Goal: Transaction & Acquisition: Purchase product/service

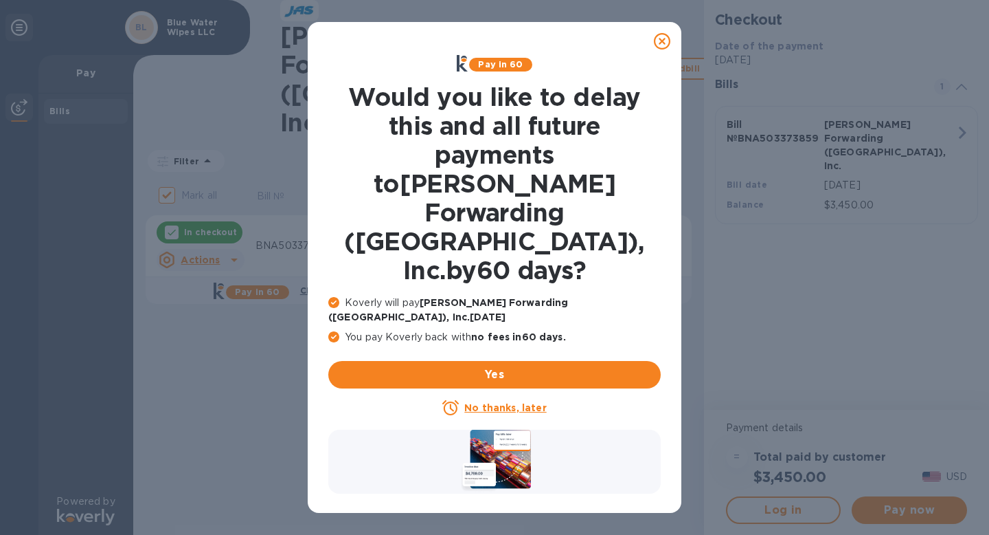
click at [672, 37] on div at bounding box center [662, 40] width 27 height 27
click at [668, 40] on icon at bounding box center [662, 41] width 16 height 16
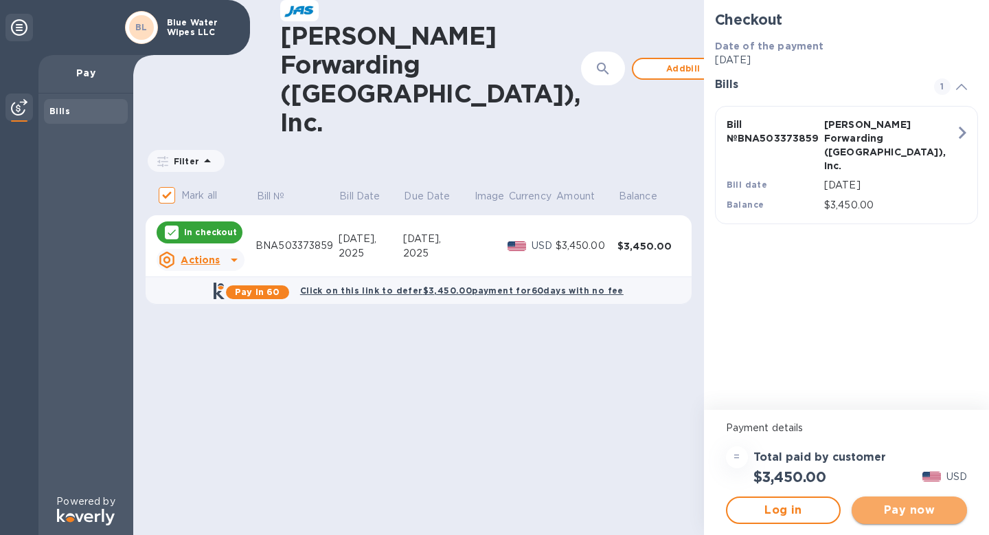
click at [899, 513] on span "Pay now" at bounding box center [909, 510] width 93 height 16
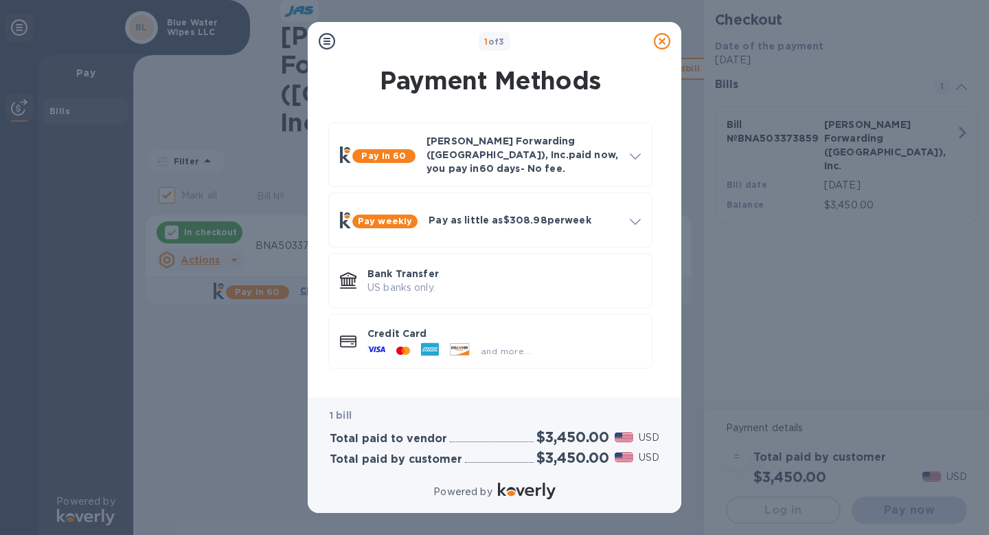
click at [442, 360] on div "Credit Card and more..." at bounding box center [491, 341] width 330 height 60
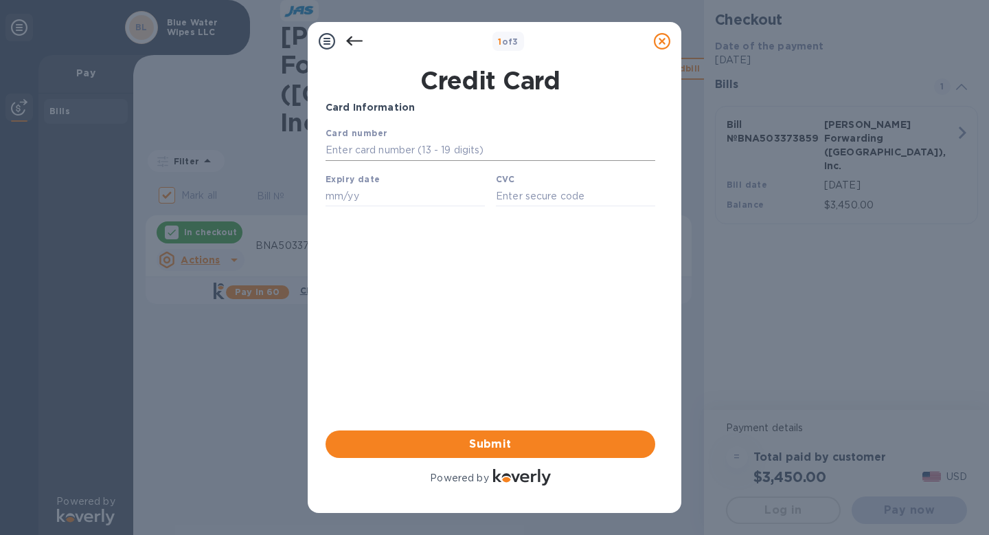
click at [429, 142] on input "text" at bounding box center [491, 150] width 330 height 21
click at [345, 251] on div "Card Information Your browser does not support iframes Submit Powered by" at bounding box center [491, 294] width 330 height 388
click at [420, 153] on input "text" at bounding box center [491, 150] width 330 height 21
type input "6011 0031 4885 5453"
click at [357, 195] on input "text" at bounding box center [405, 196] width 159 height 21
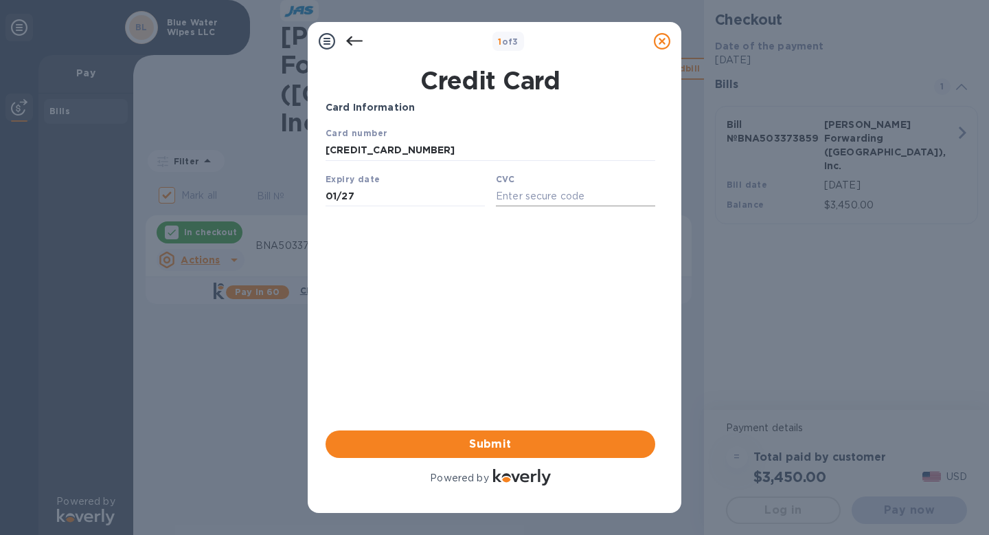
type input "01/27"
click at [513, 200] on input "text" at bounding box center [575, 196] width 159 height 21
type input "111"
click at [515, 339] on div "Card Information Your browser does not support iframes Submit Powered by" at bounding box center [491, 294] width 330 height 388
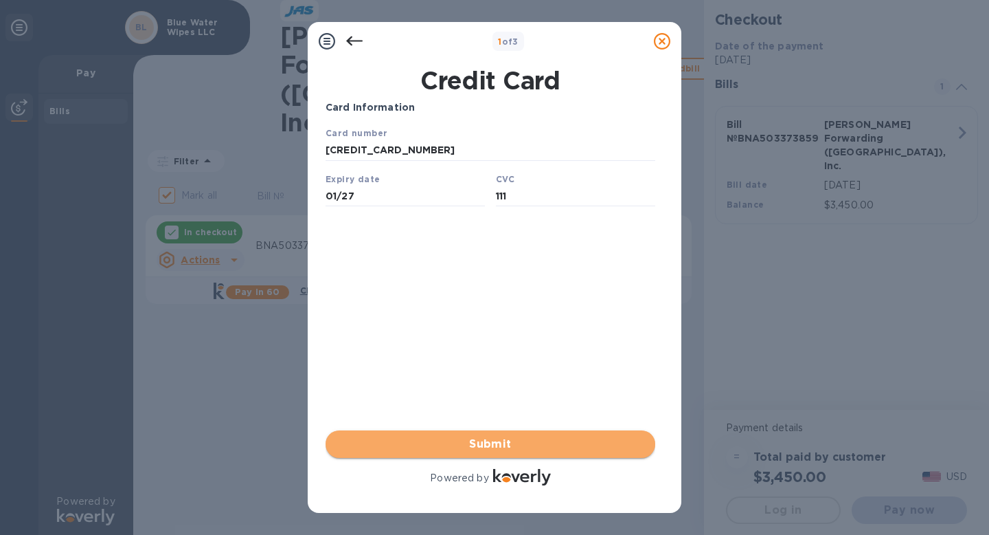
click at [533, 440] on span "Submit" at bounding box center [491, 444] width 308 height 16
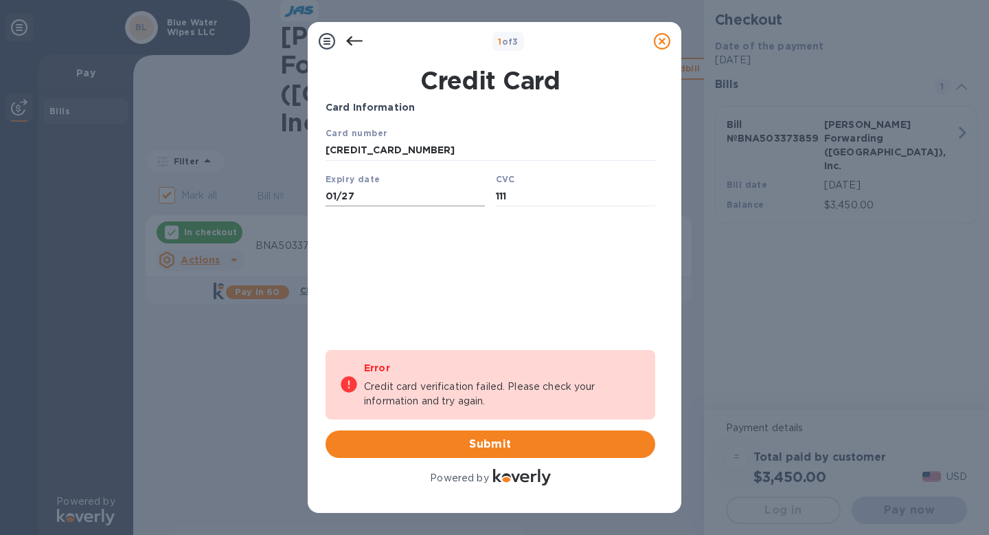
click at [420, 197] on input "01/27" at bounding box center [405, 196] width 159 height 21
type input "01/27"
click at [488, 459] on div "Error Credit card verification failed. Please check your information and try ag…" at bounding box center [491, 419] width 330 height 138
click at [489, 449] on span "Submit" at bounding box center [491, 444] width 308 height 16
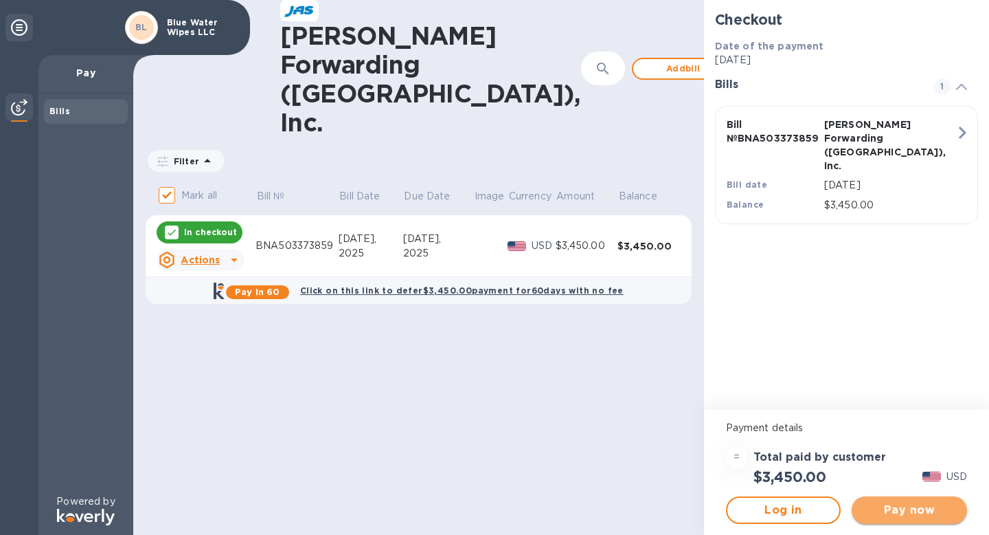
click at [884, 504] on span "Pay now" at bounding box center [909, 510] width 93 height 16
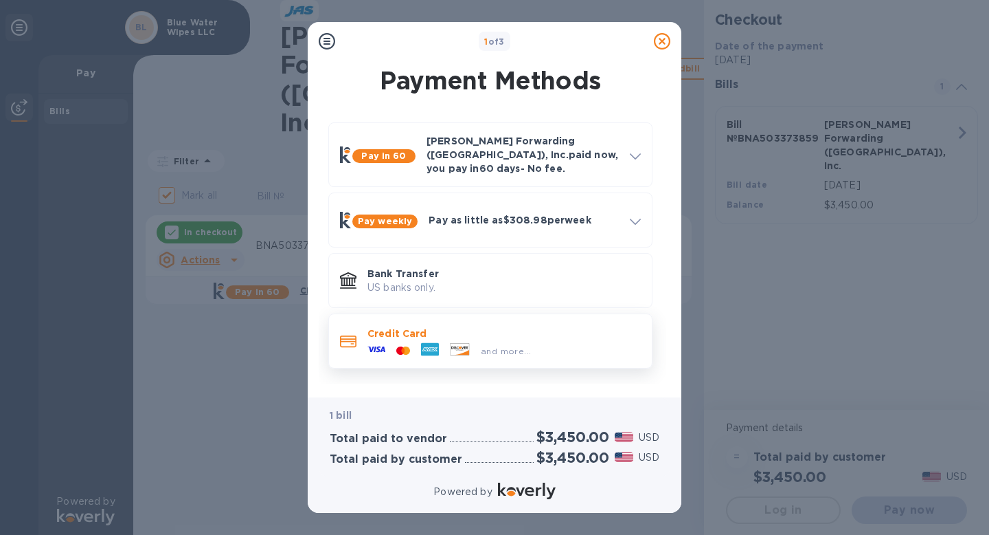
click at [514, 346] on span "and more..." at bounding box center [506, 351] width 50 height 10
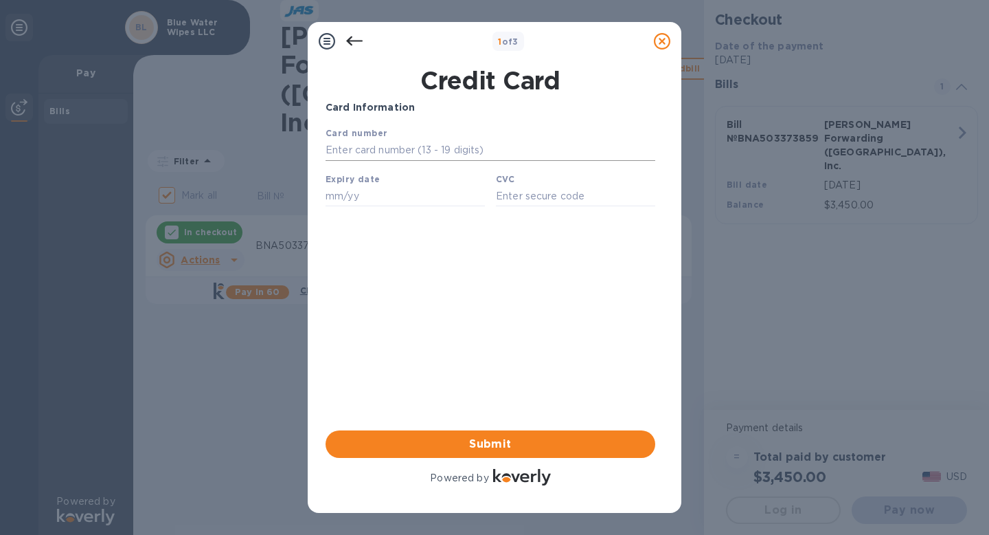
click at [428, 149] on input "text" at bounding box center [491, 150] width 330 height 21
type input "6011 0031 4885 5453"
click at [347, 199] on input "text" at bounding box center [405, 196] width 159 height 21
type input "01/27"
type input "111"
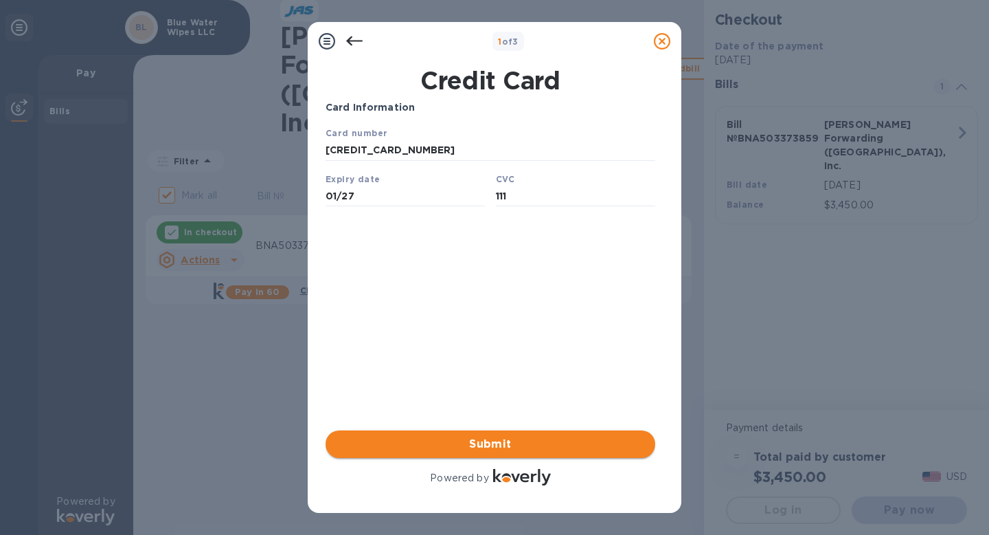
click at [404, 430] on button "Submit" at bounding box center [491, 443] width 330 height 27
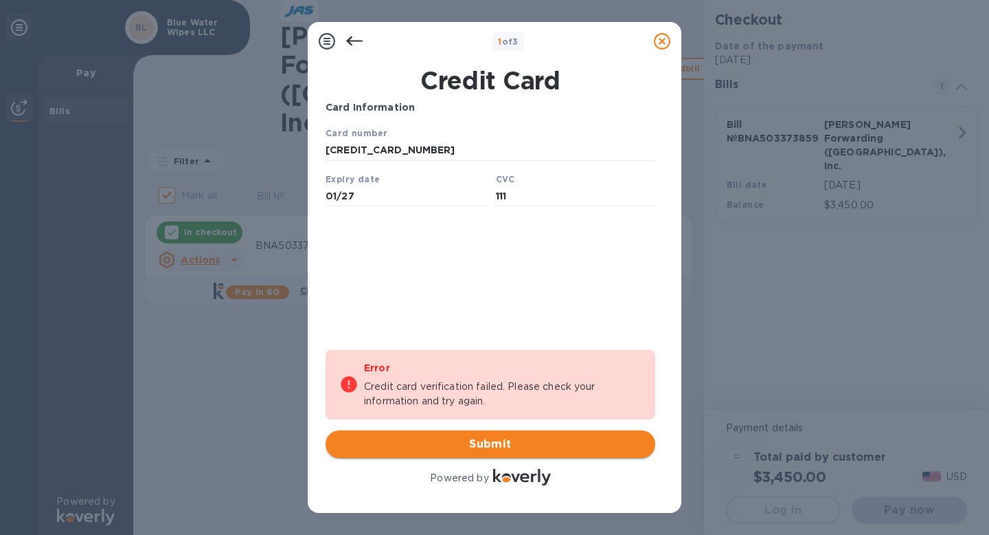
click at [507, 447] on span "Submit" at bounding box center [491, 444] width 308 height 16
click at [352, 41] on icon at bounding box center [354, 41] width 16 height 10
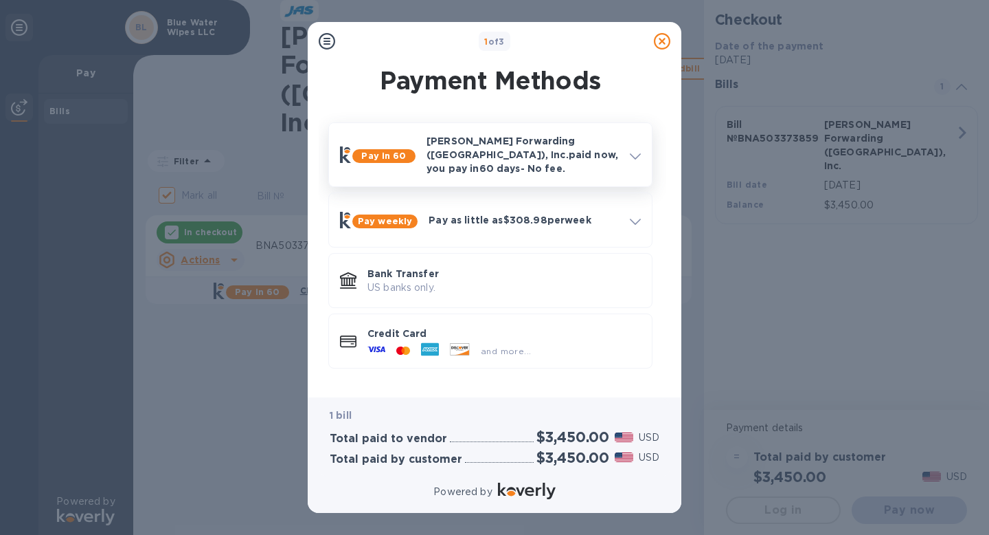
click at [625, 155] on div at bounding box center [636, 154] width 22 height 25
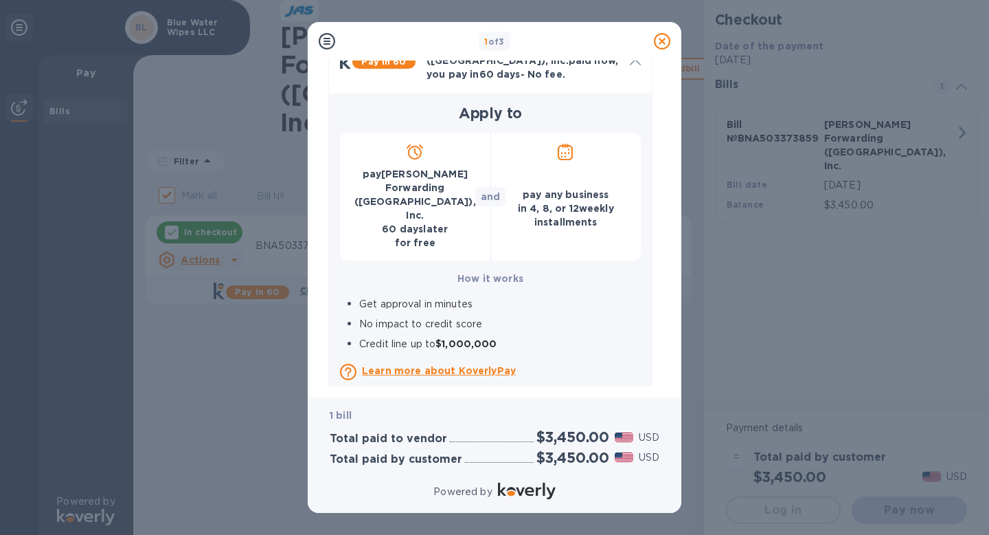
scroll to position [92, 0]
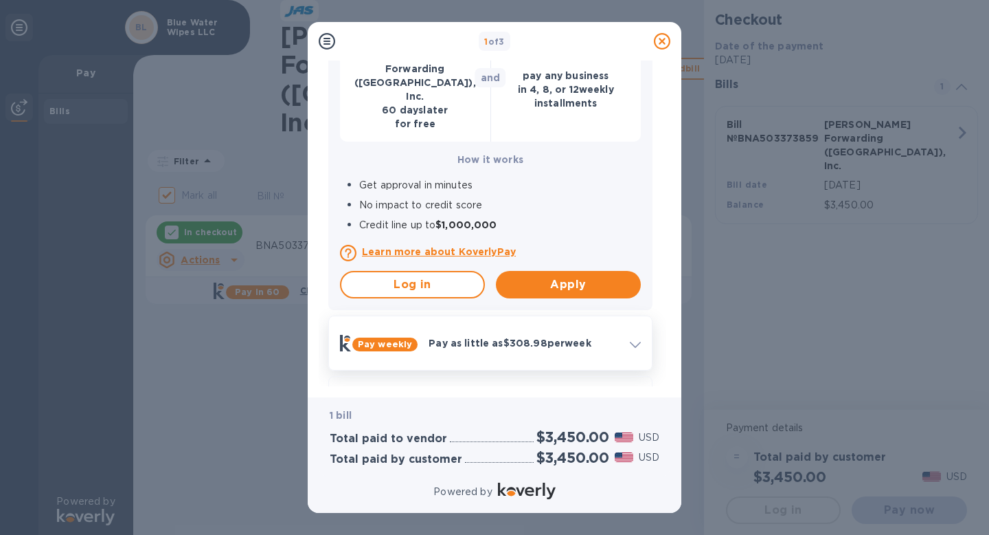
click at [551, 322] on div "Pay weekly Pay as little as $308.98 per week" at bounding box center [491, 343] width 312 height 43
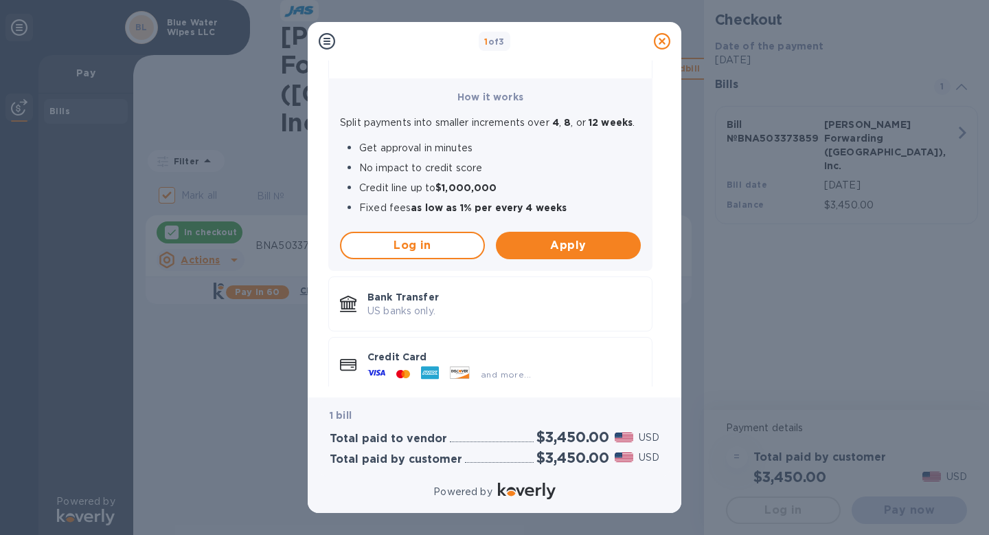
scroll to position [187, 0]
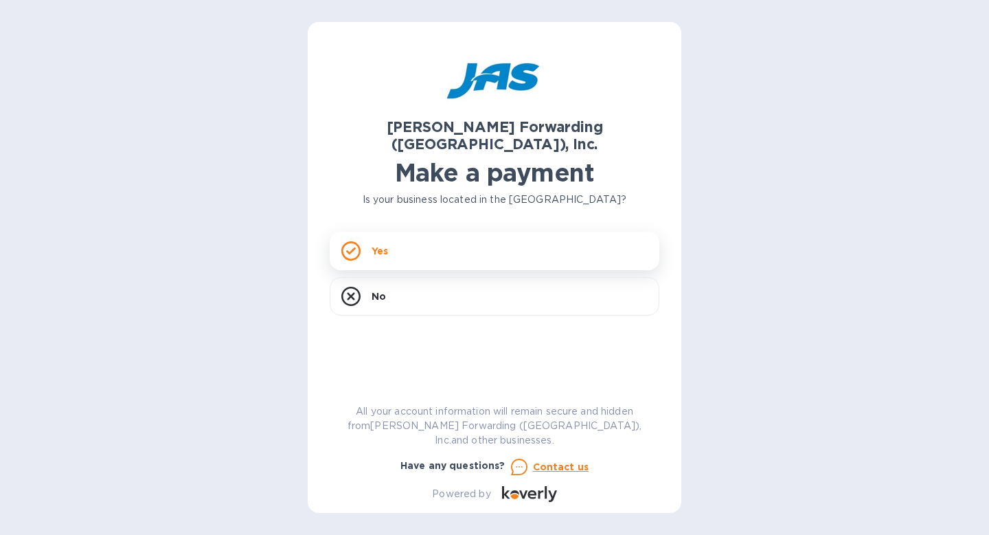
click at [502, 232] on div "Yes" at bounding box center [495, 251] width 330 height 38
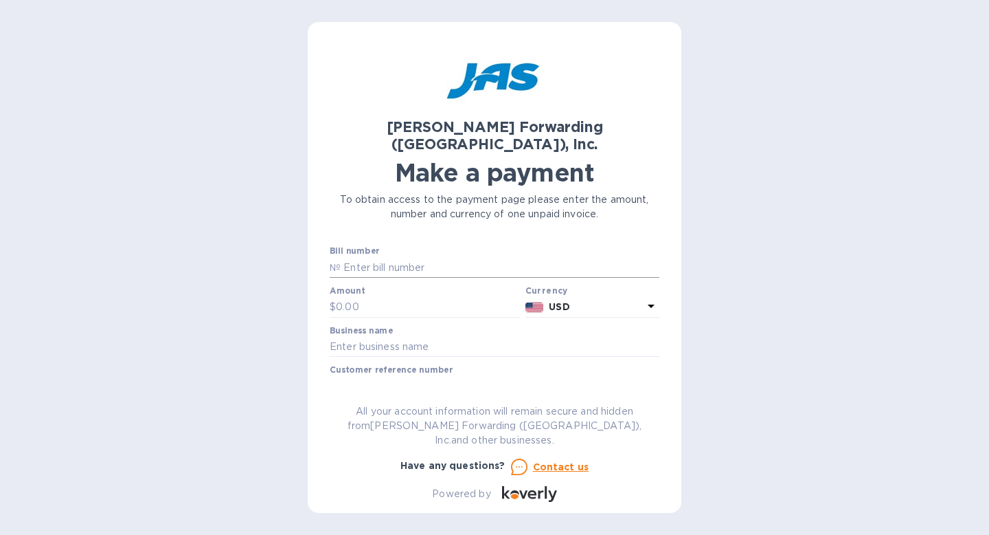
click at [393, 257] on input "text" at bounding box center [500, 267] width 319 height 21
type input "BNA503373859"
click at [404, 297] on input "text" at bounding box center [428, 307] width 184 height 21
type input "1,477"
click at [388, 337] on input "text" at bounding box center [495, 347] width 330 height 21
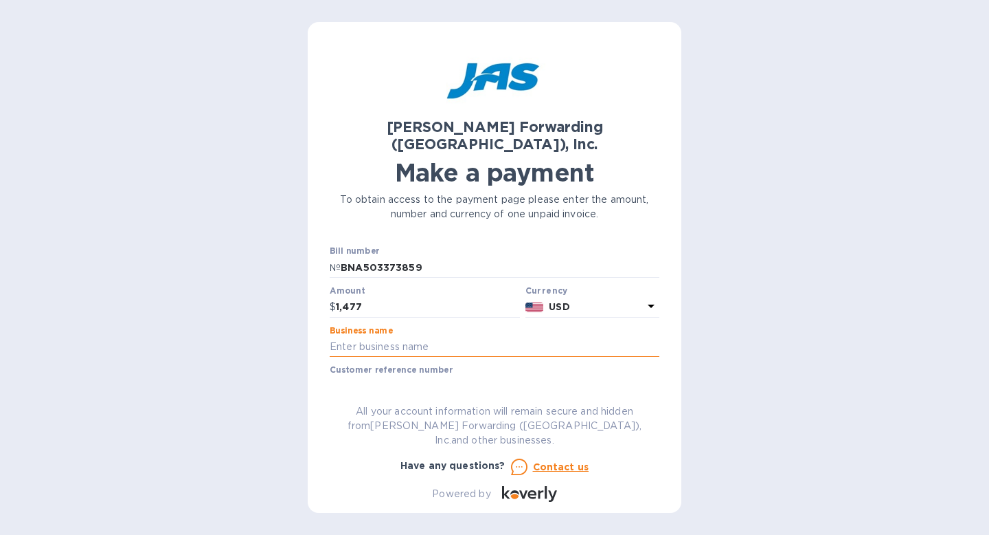
type input "Blue Water Wipes LLC"
click at [405, 376] on input "text" at bounding box center [495, 386] width 330 height 21
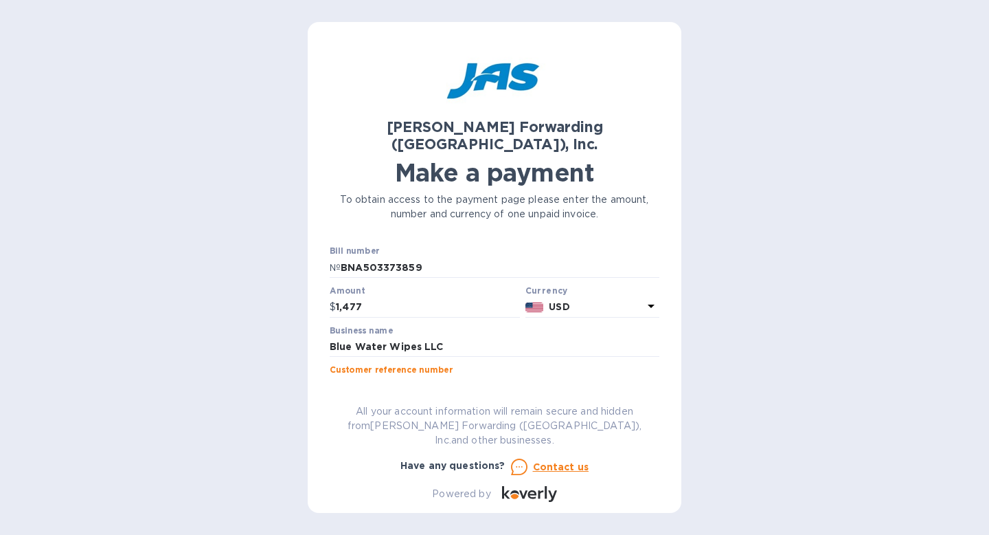
type input "BLUWATMLR"
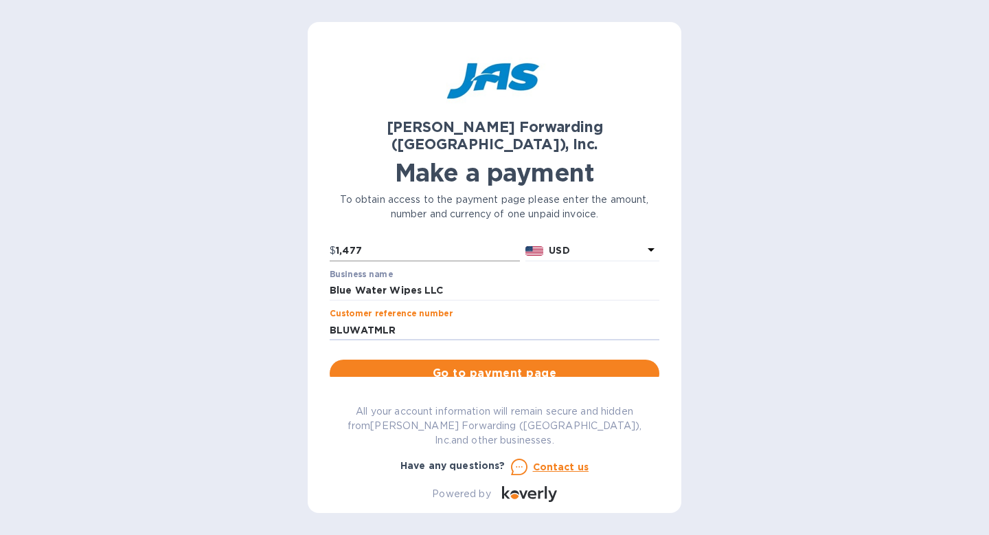
scroll to position [153, 0]
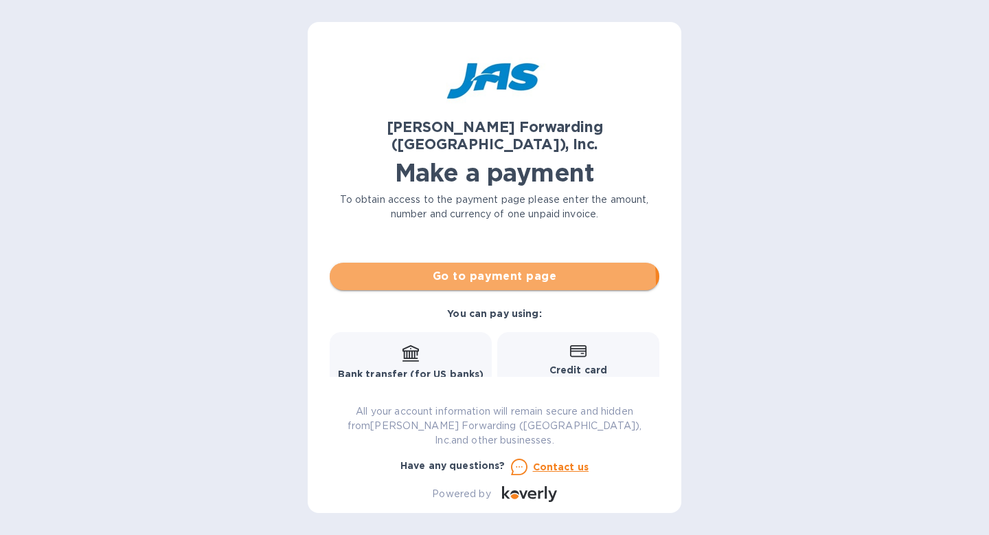
click at [451, 268] on span "Go to payment page" at bounding box center [495, 276] width 308 height 16
